Goal: Information Seeking & Learning: Find contact information

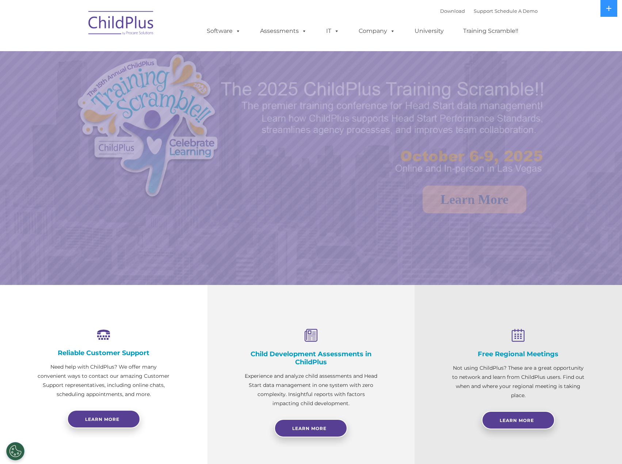
select select "MEDIUM"
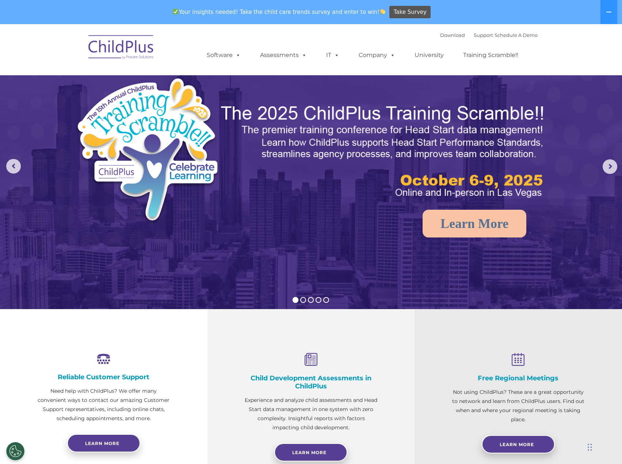
click at [515, 357] on icon at bounding box center [518, 360] width 134 height 14
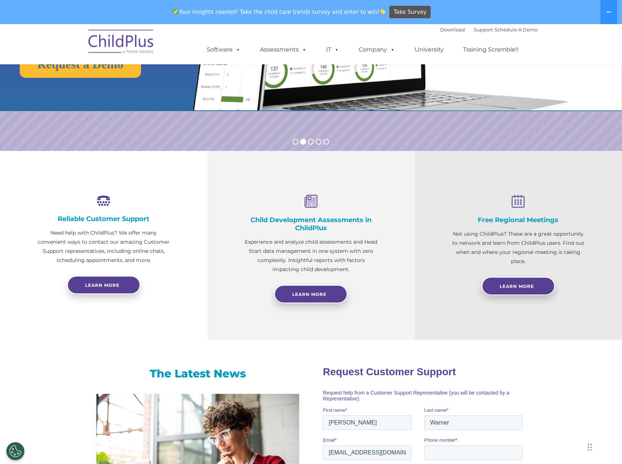
scroll to position [148, 0]
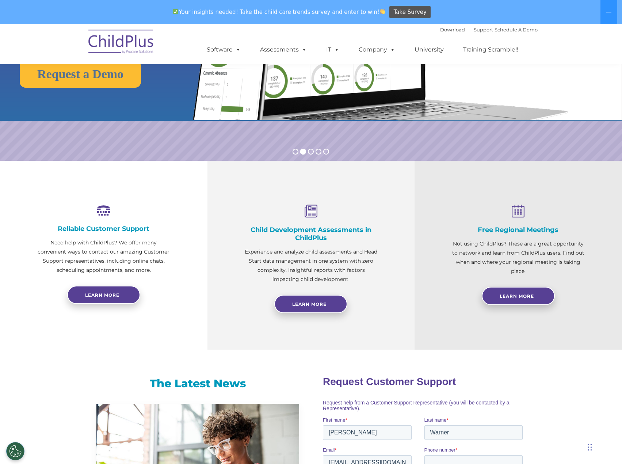
click at [514, 217] on icon at bounding box center [518, 211] width 134 height 14
click at [518, 251] on p "Not using ChildPlus? These are a great opportunity to network and learn from Ch…" at bounding box center [518, 257] width 134 height 36
click at [515, 294] on span "Learn More" at bounding box center [516, 295] width 34 height 5
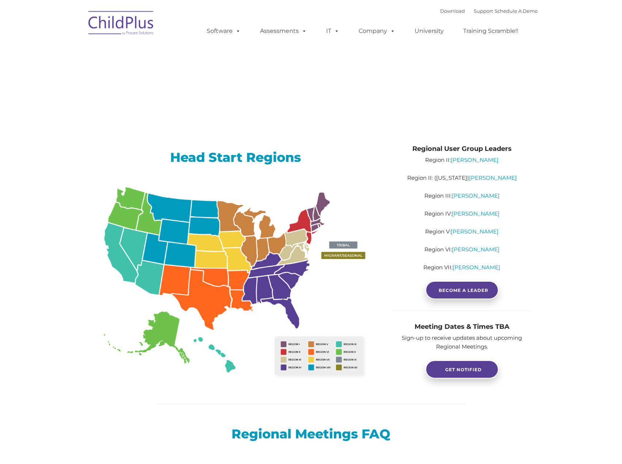
type input ""
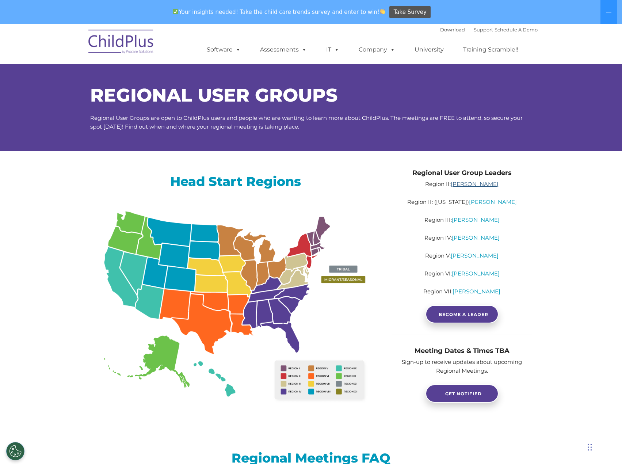
click at [482, 184] on link "Jennifer Gannon" at bounding box center [474, 183] width 48 height 7
click at [475, 393] on span "GET NOTIFIED" at bounding box center [463, 393] width 36 height 5
click at [483, 290] on link "Stacey Foskett" at bounding box center [476, 291] width 48 height 7
click at [484, 290] on link "Stacey Foskett" at bounding box center [476, 291] width 48 height 7
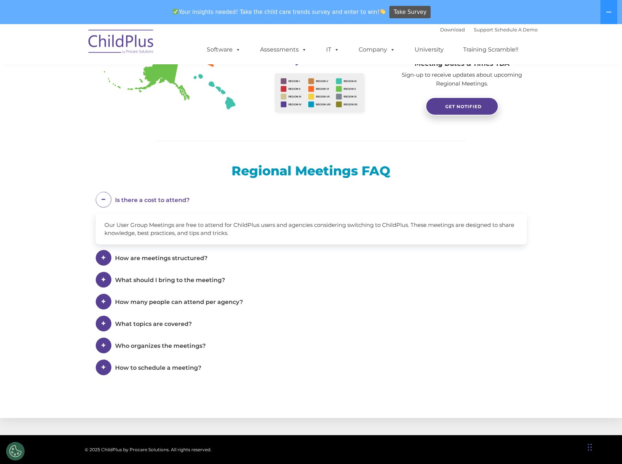
scroll to position [290, 0]
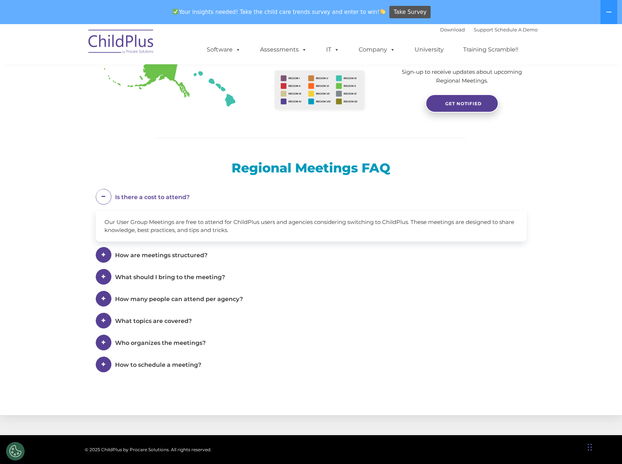
click at [105, 254] on span at bounding box center [104, 255] width 16 height 16
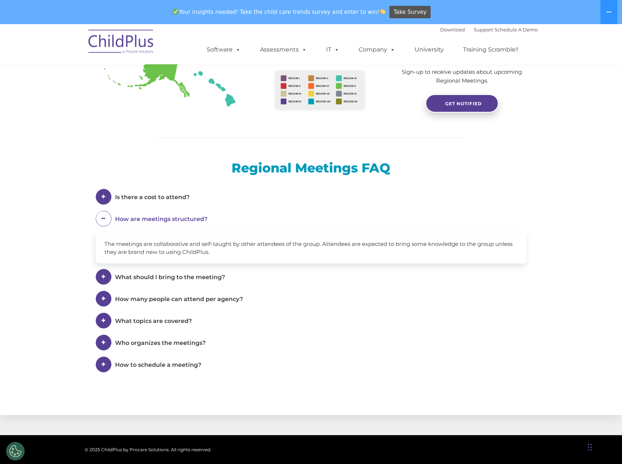
click at [101, 274] on span at bounding box center [104, 277] width 16 height 16
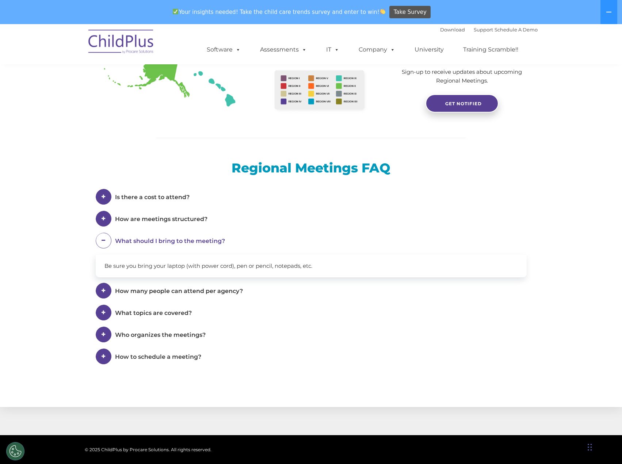
click at [103, 285] on span at bounding box center [104, 290] width 16 height 16
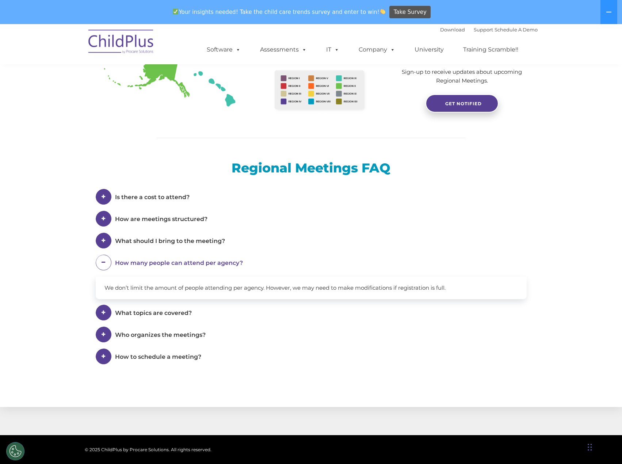
click at [104, 312] on span at bounding box center [104, 312] width 16 height 16
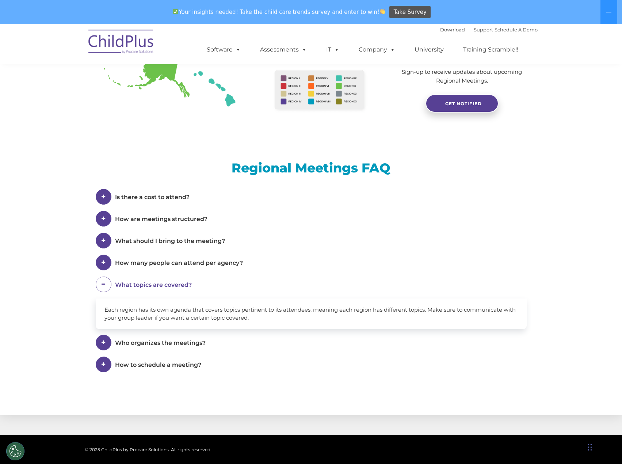
click at [97, 344] on span at bounding box center [104, 342] width 16 height 16
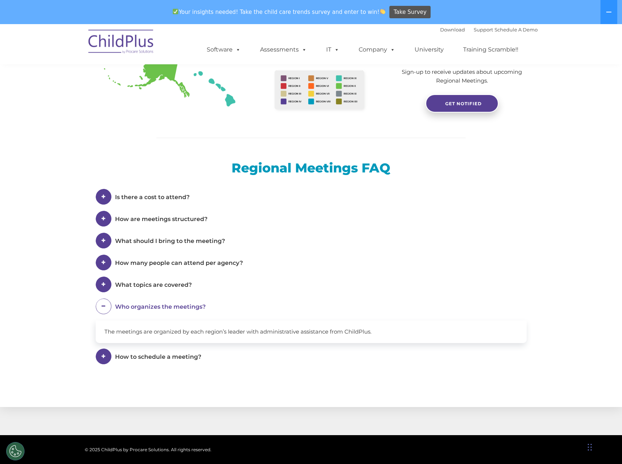
click at [100, 356] on span at bounding box center [104, 356] width 16 height 16
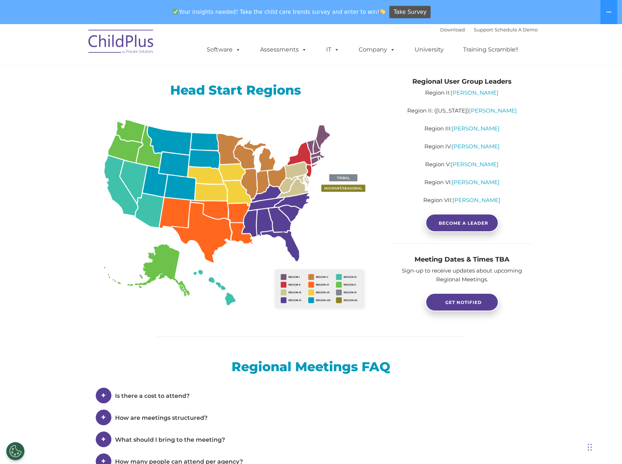
scroll to position [47, 0]
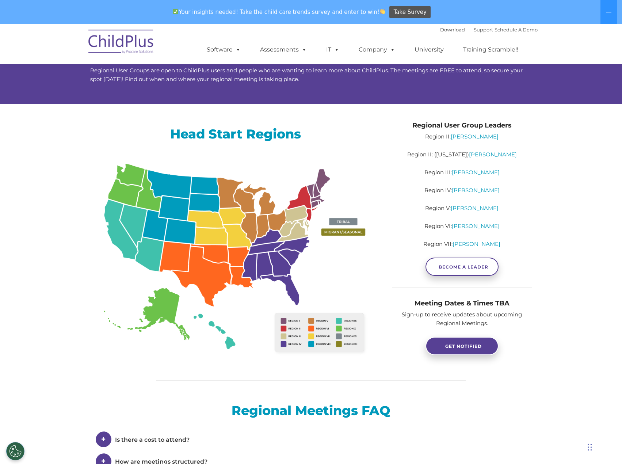
click at [467, 265] on span "BECOME A LEADER" at bounding box center [463, 266] width 50 height 5
click at [490, 243] on link "Stacey Foskett" at bounding box center [476, 243] width 48 height 7
click at [488, 172] on link "Tricia Edwards" at bounding box center [475, 172] width 48 height 7
click at [473, 210] on link "Brandi Warner" at bounding box center [474, 207] width 48 height 7
